Goal: Find specific page/section: Find specific page/section

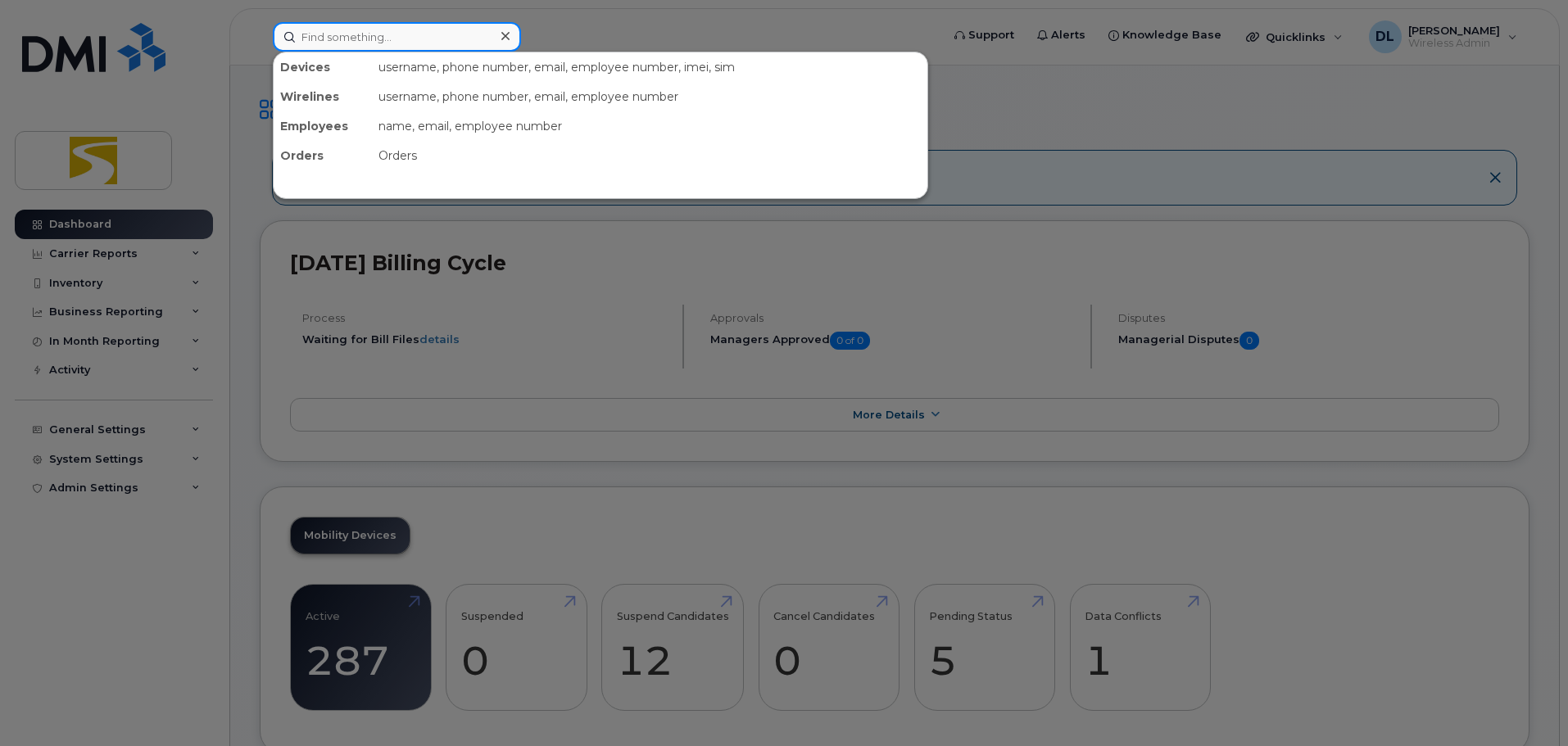
click at [370, 39] on input at bounding box center [396, 37] width 248 height 30
paste input "2048057113"
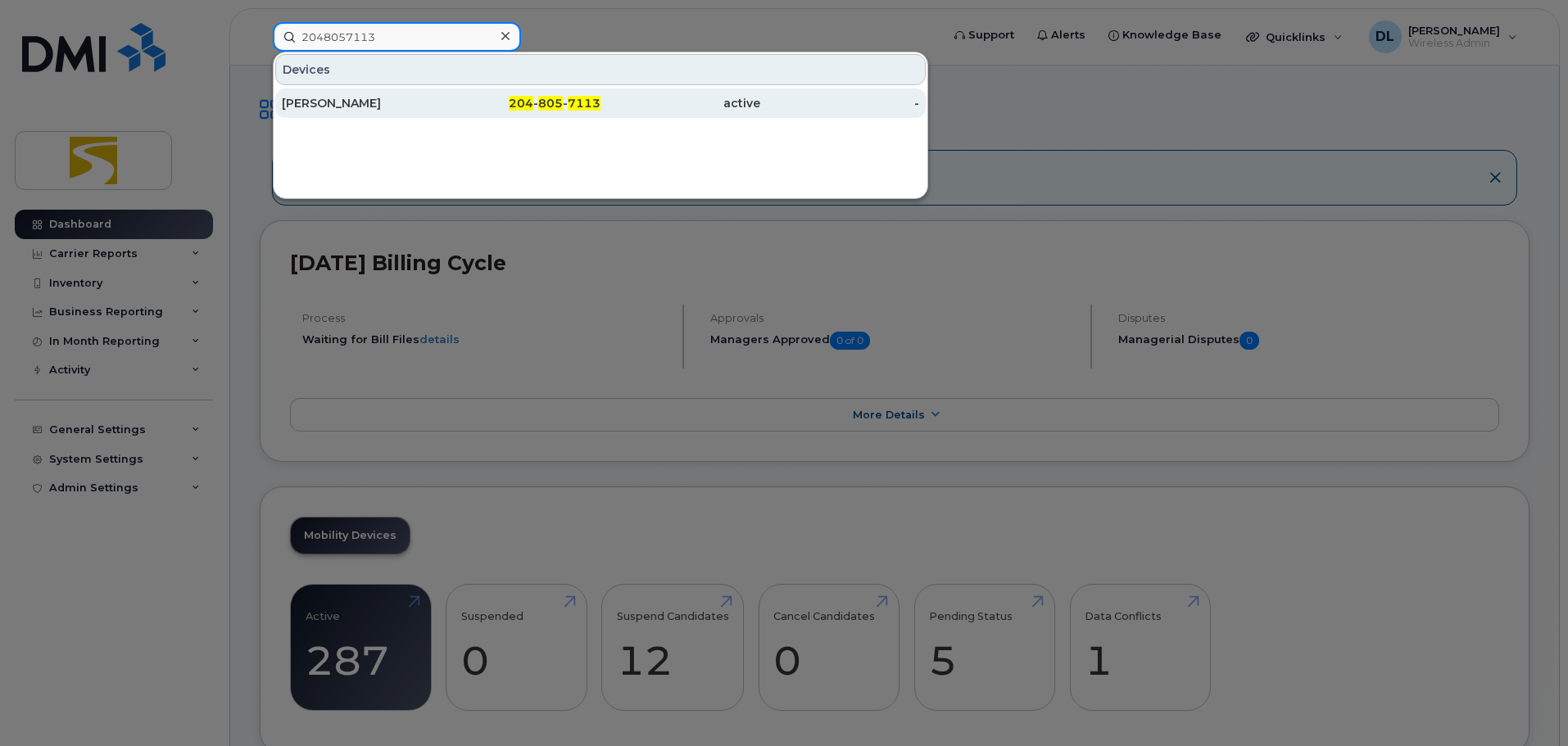
type input "2048057113"
click at [371, 102] on div "[PERSON_NAME]" at bounding box center [361, 103] width 159 height 17
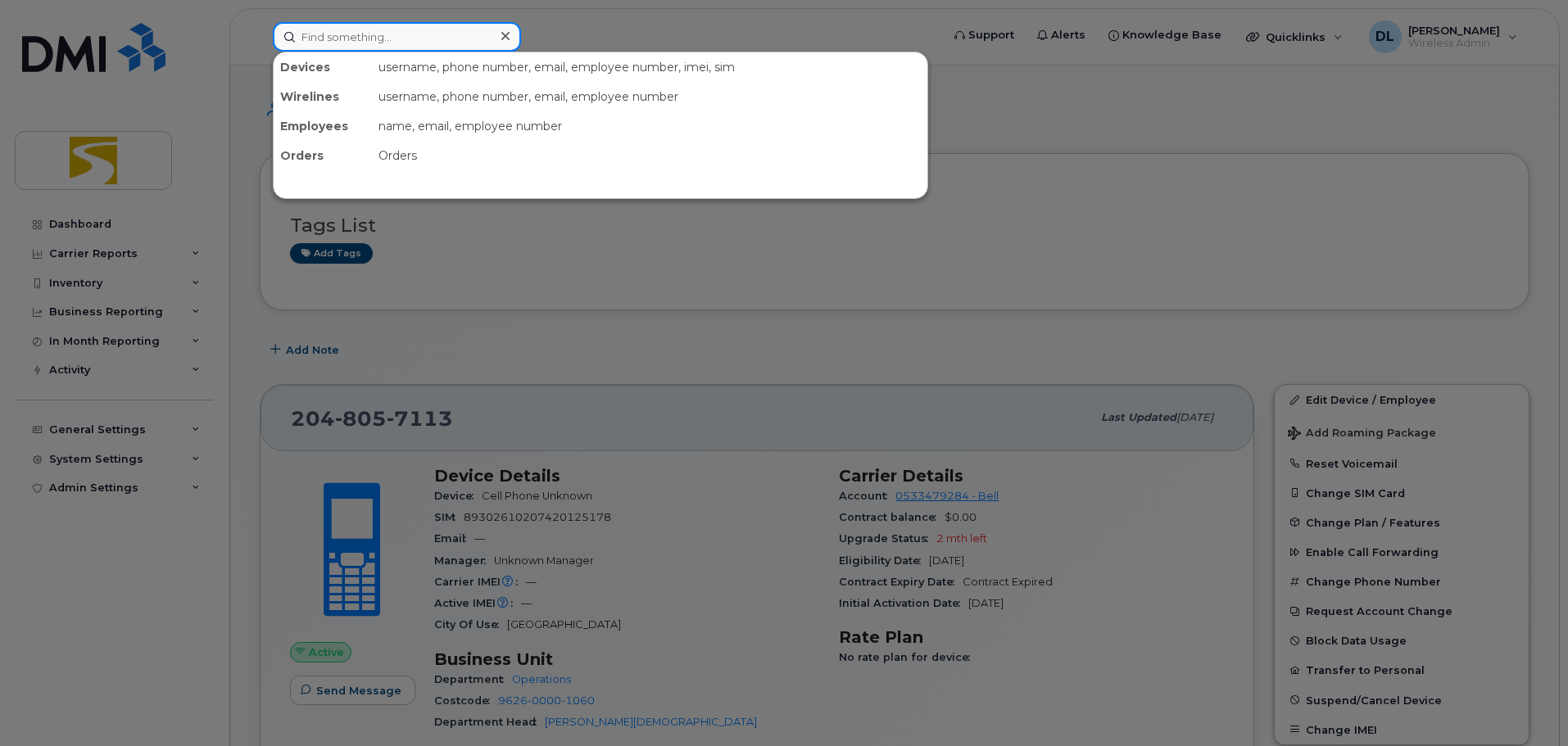
click at [486, 40] on input at bounding box center [396, 37] width 248 height 30
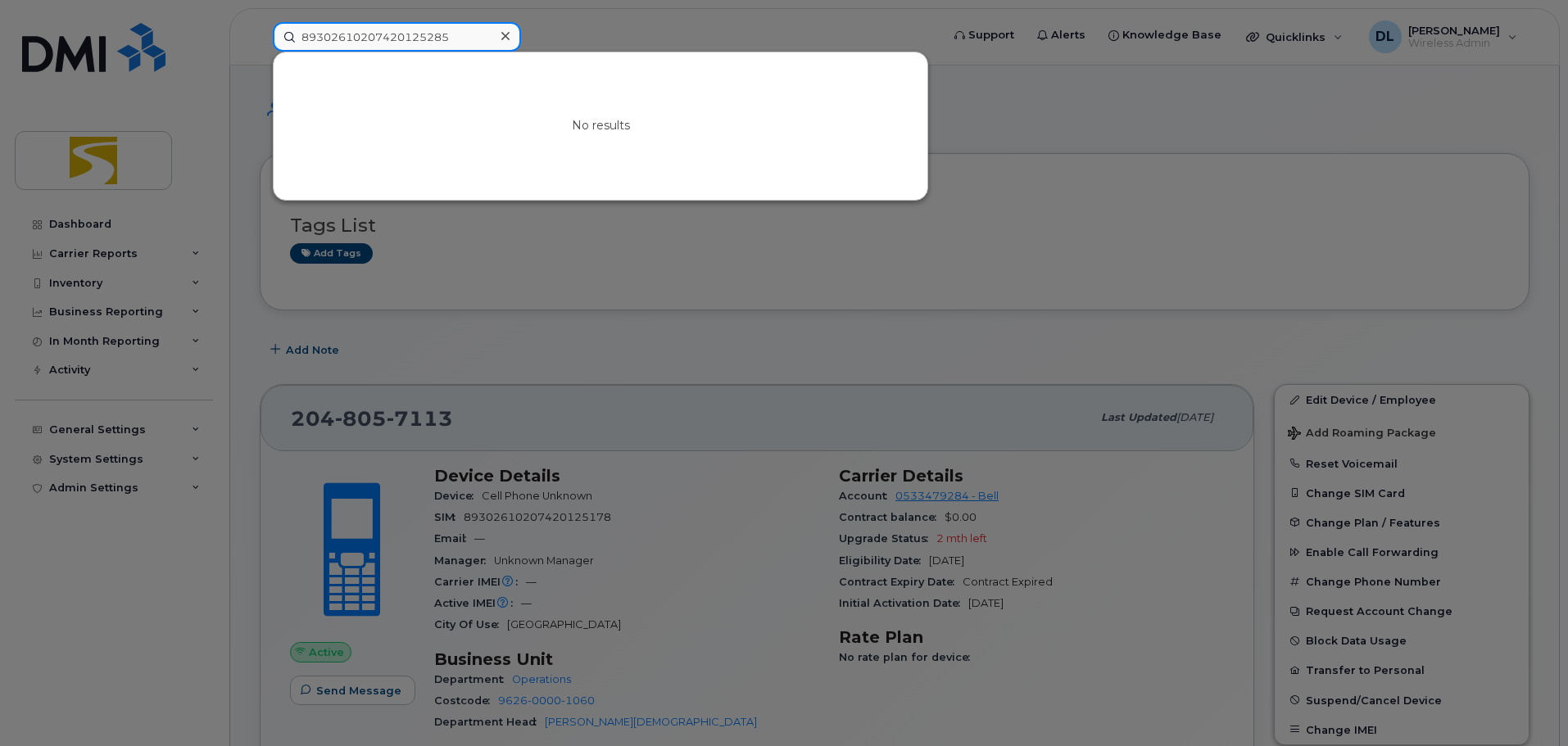
drag, startPoint x: 478, startPoint y: 34, endPoint x: 214, endPoint y: 65, distance: 265.8
click at [259, 51] on div "89302610207420125285 No results" at bounding box center [601, 37] width 683 height 30
type input "89302610207420125285"
